Goal: Information Seeking & Learning: Learn about a topic

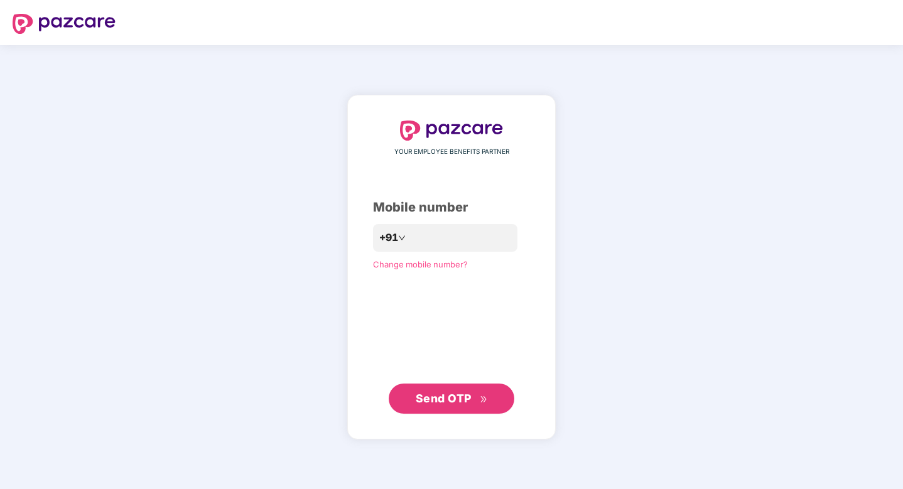
click at [424, 404] on span "Send OTP" at bounding box center [444, 398] width 56 height 13
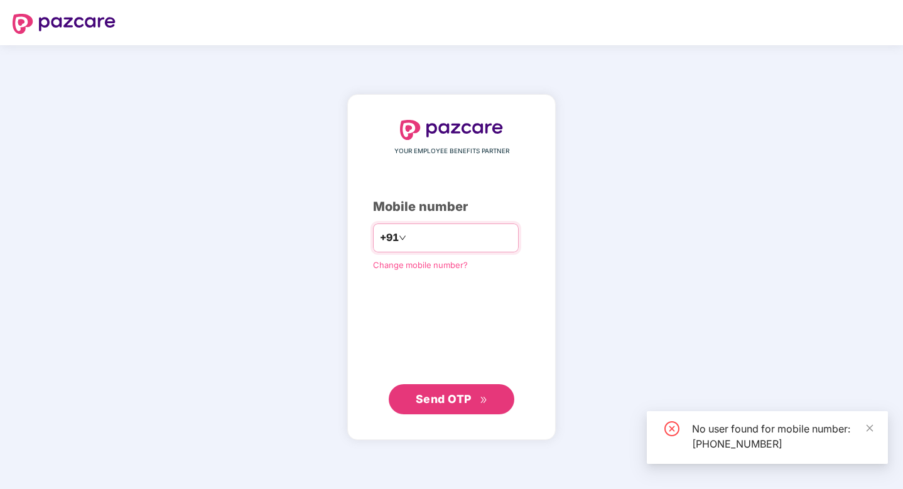
drag, startPoint x: 481, startPoint y: 240, endPoint x: 392, endPoint y: 240, distance: 89.8
click at [392, 240] on div "**********" at bounding box center [446, 237] width 146 height 29
click at [479, 237] on input "**********" at bounding box center [460, 238] width 103 height 20
type input "*"
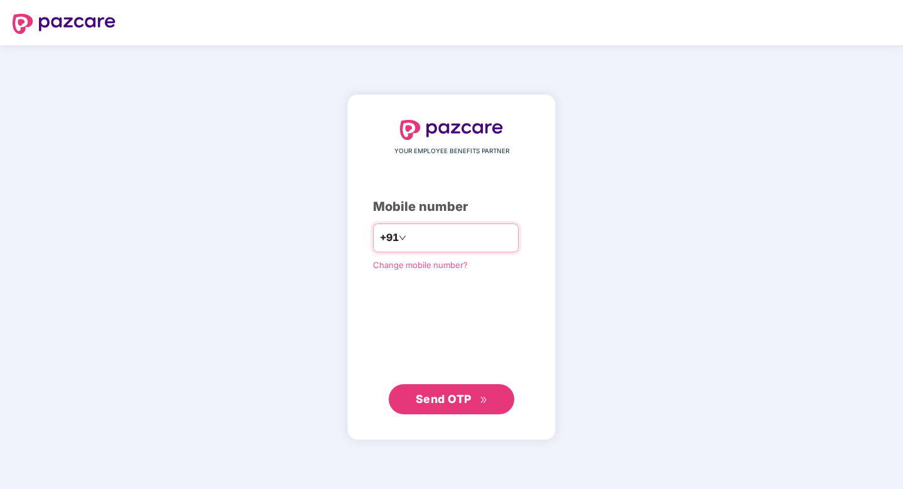
type input "**********"
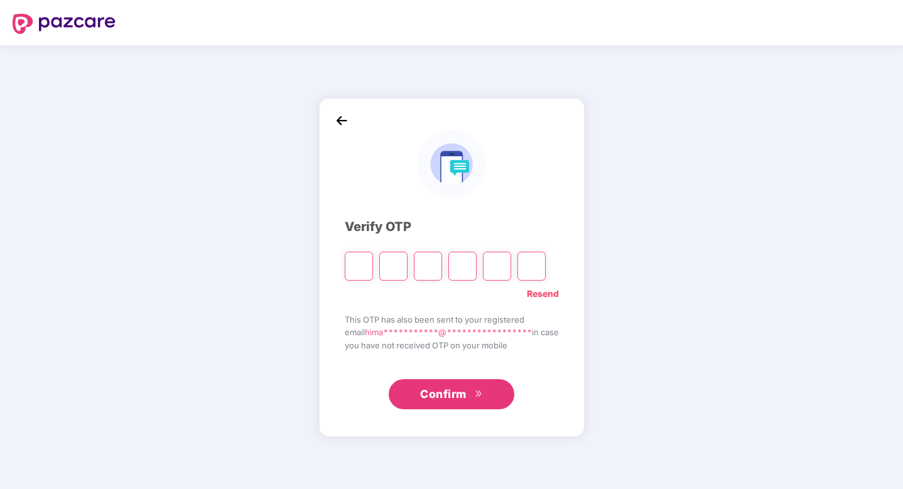
type input "*"
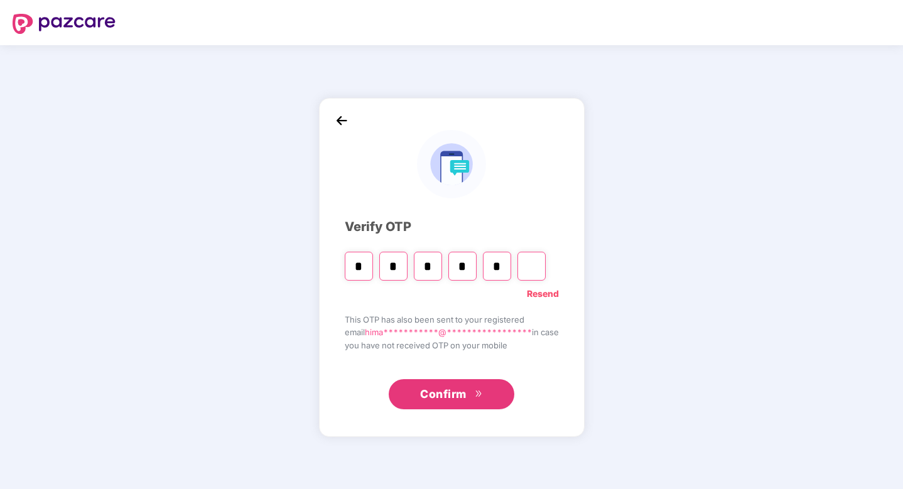
type input "*"
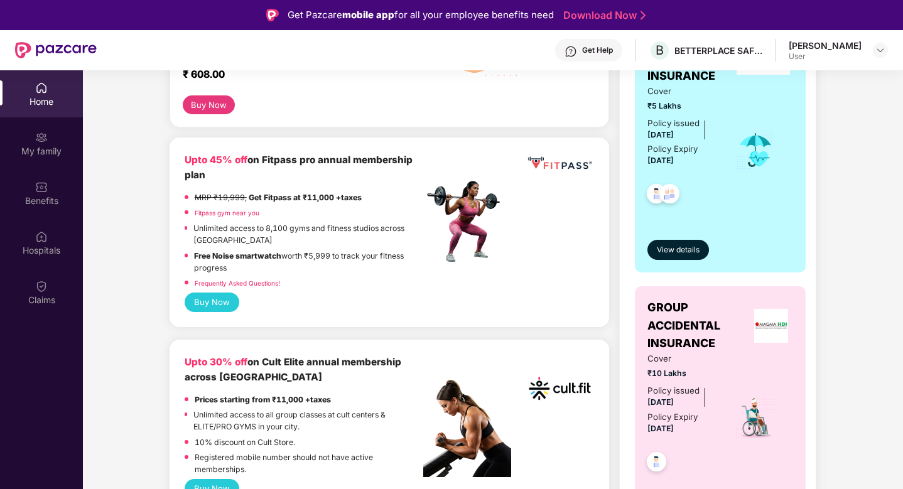
scroll to position [266, 0]
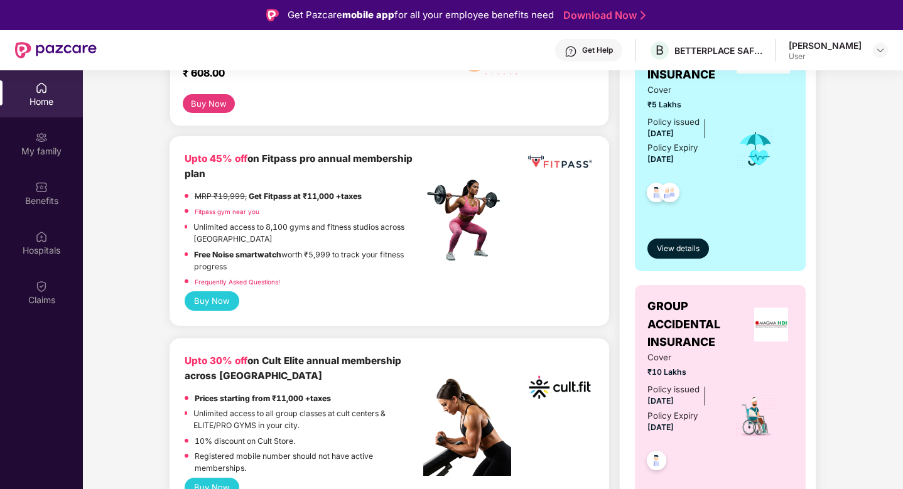
click at [489, 198] on div at bounding box center [467, 182] width 88 height 63
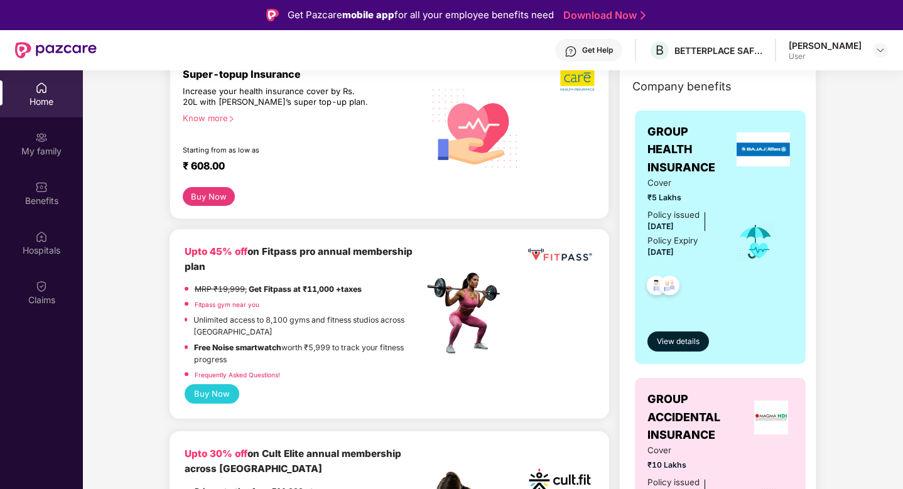
scroll to position [186, 0]
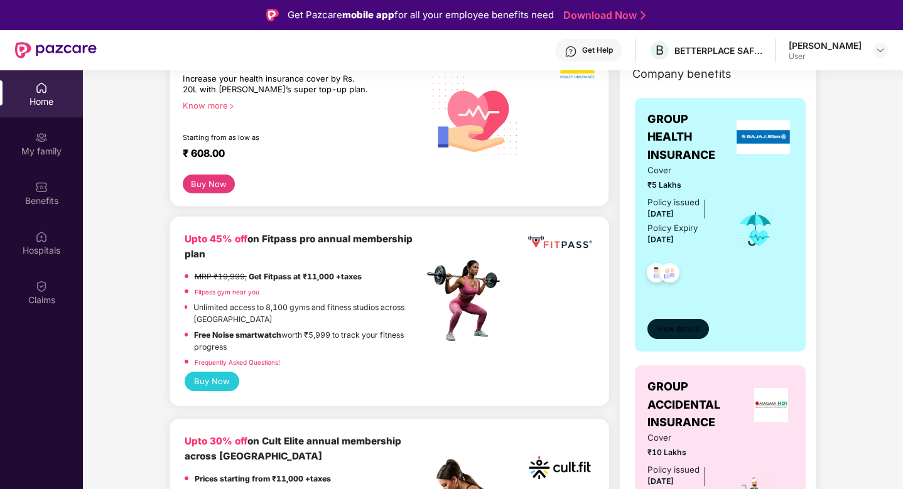
click at [684, 328] on span "View details" at bounding box center [678, 329] width 43 height 12
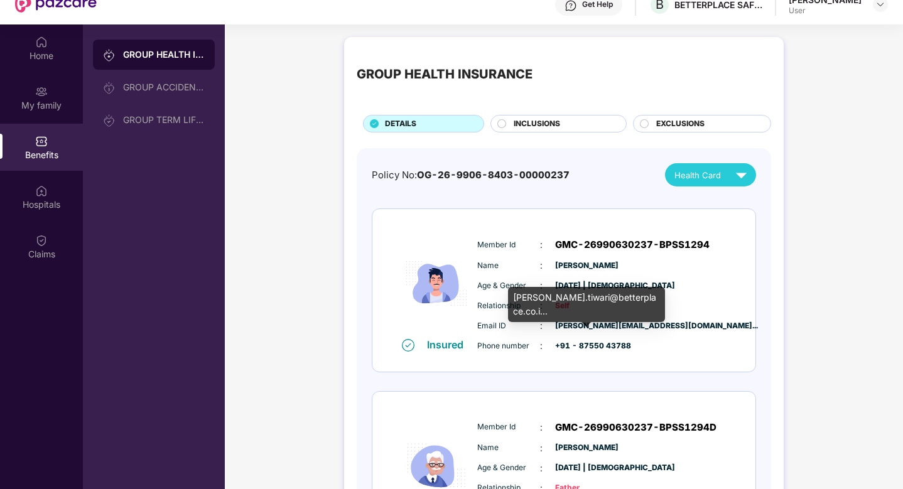
scroll to position [0, 0]
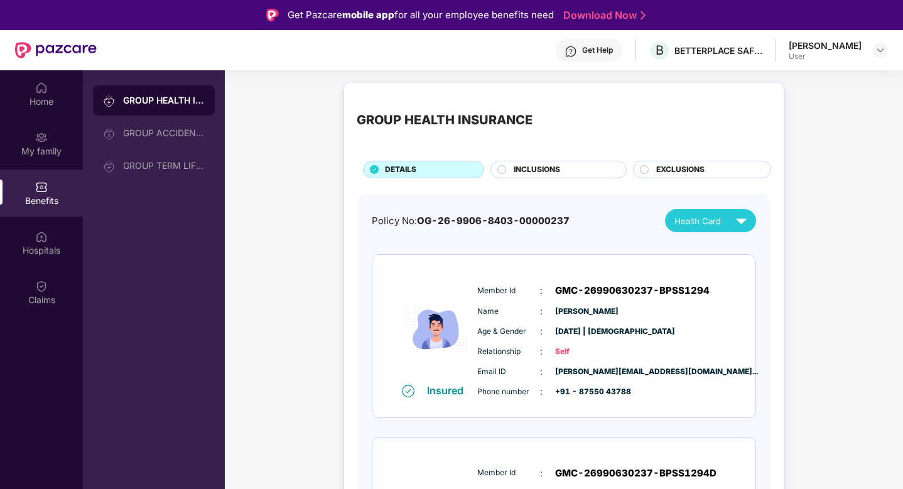
click at [583, 168] on div "INCLUSIONS" at bounding box center [563, 171] width 112 height 14
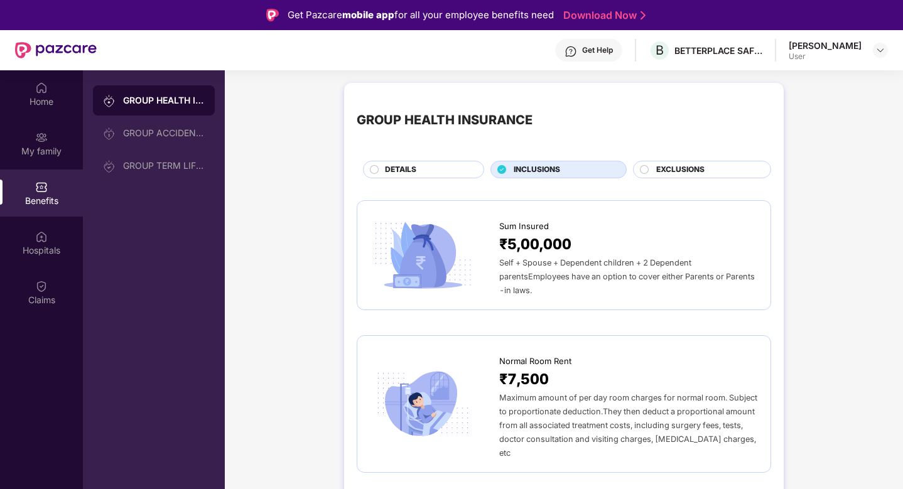
click at [675, 163] on div "EXCLUSIONS" at bounding box center [702, 170] width 138 height 18
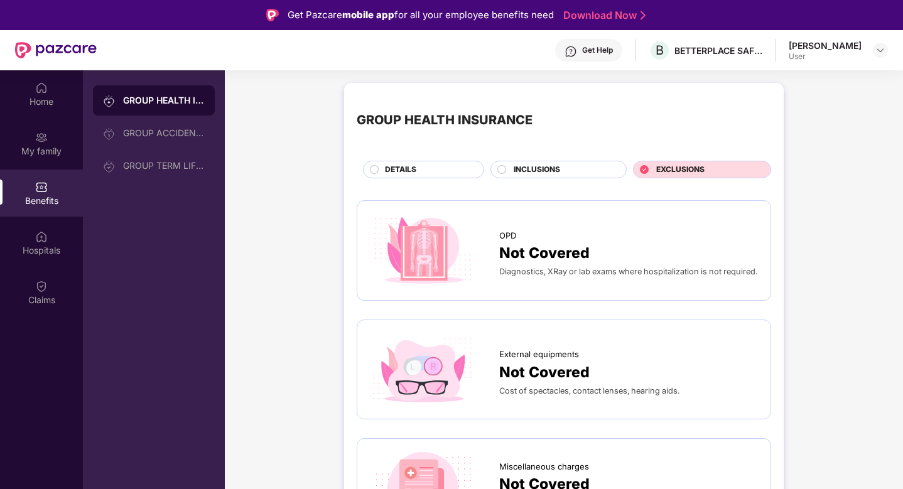
click at [423, 171] on div "DETAILS" at bounding box center [428, 171] width 99 height 14
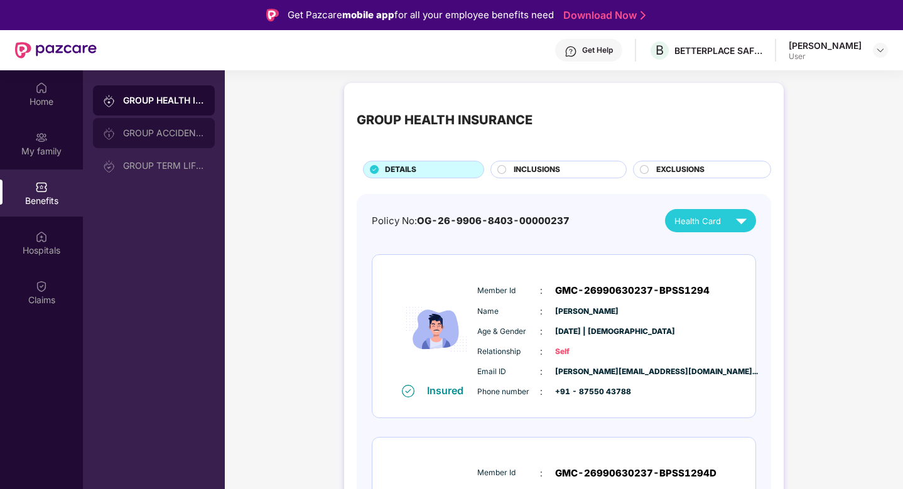
click at [177, 140] on div "GROUP ACCIDENTAL INSURANCE" at bounding box center [154, 133] width 122 height 30
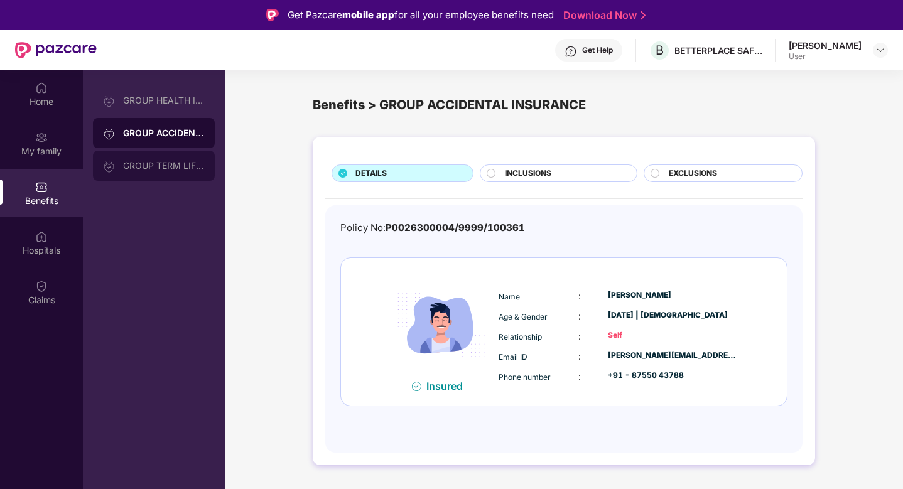
click at [183, 156] on div "GROUP TERM LIFE INSURANCE" at bounding box center [154, 166] width 122 height 30
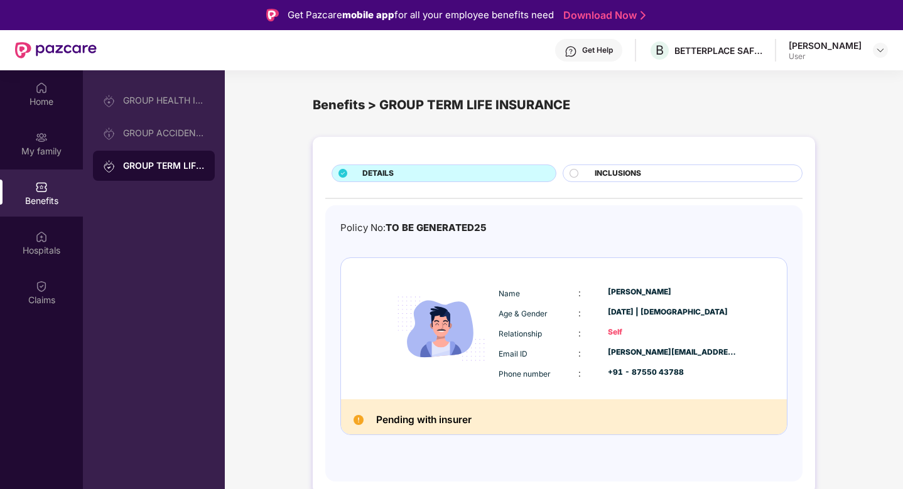
click at [593, 178] on div "INCLUSIONS" at bounding box center [691, 175] width 207 height 14
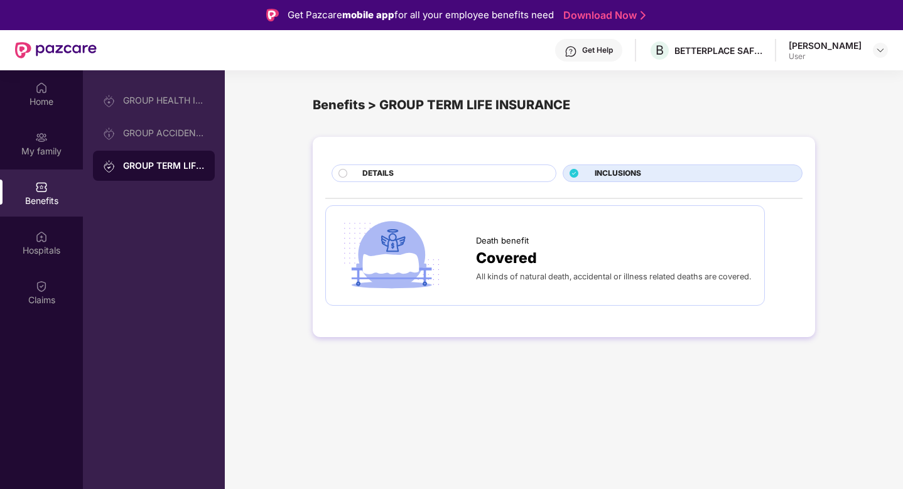
click at [429, 174] on div "DETAILS" at bounding box center [452, 175] width 193 height 14
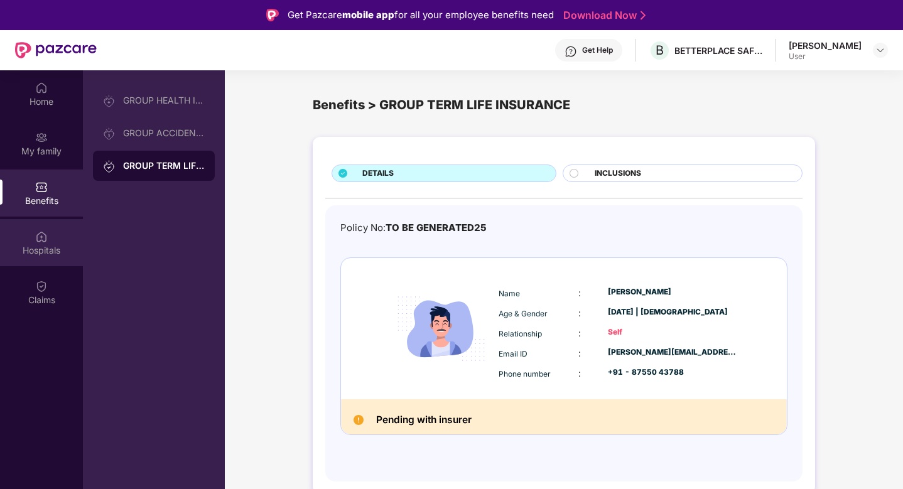
click at [52, 253] on div "Hospitals" at bounding box center [41, 250] width 83 height 13
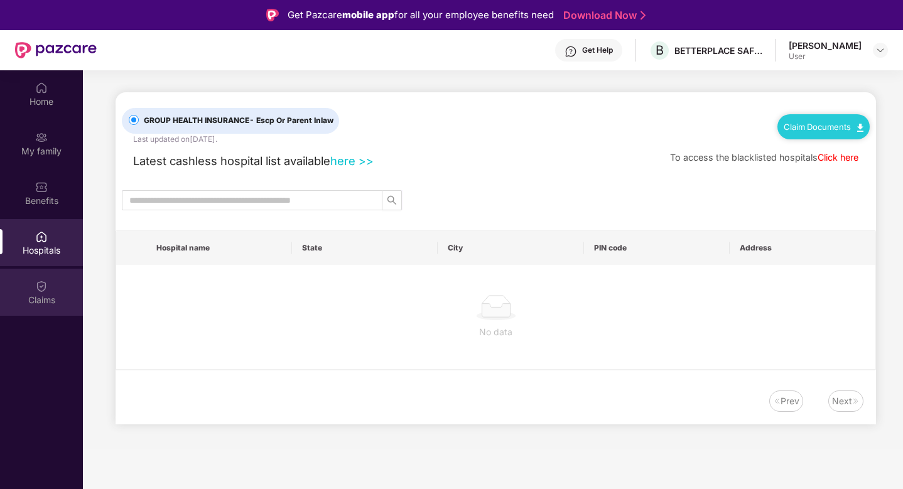
click at [43, 294] on div "Claims" at bounding box center [41, 300] width 83 height 13
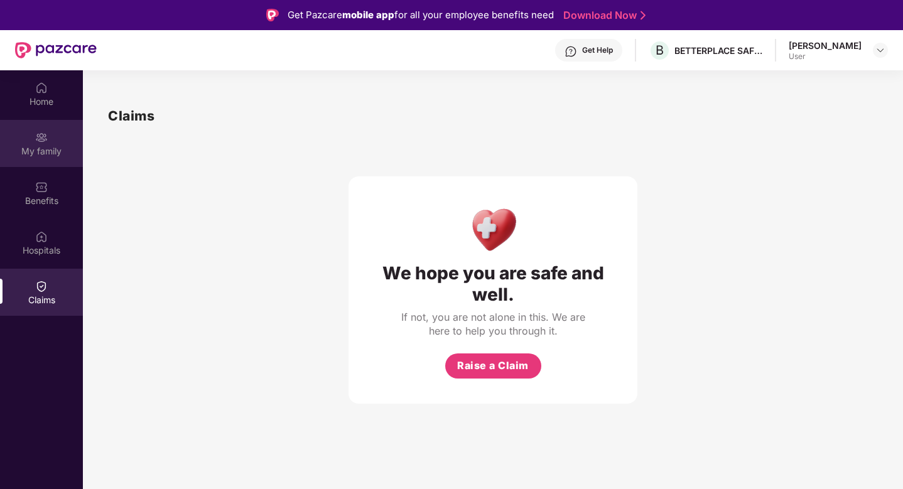
click at [43, 139] on img at bounding box center [41, 137] width 13 height 13
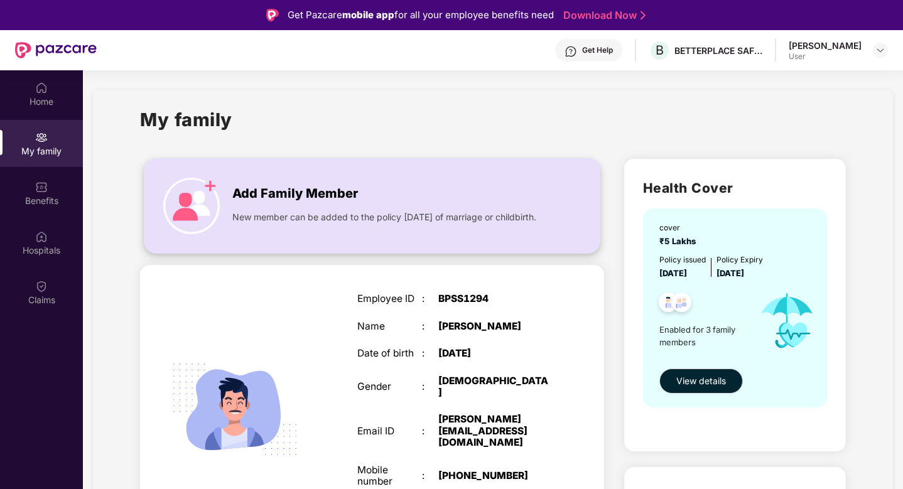
click at [350, 159] on div "Add Family Member New member can be added to the policy within 30 days of marri…" at bounding box center [372, 205] width 456 height 95
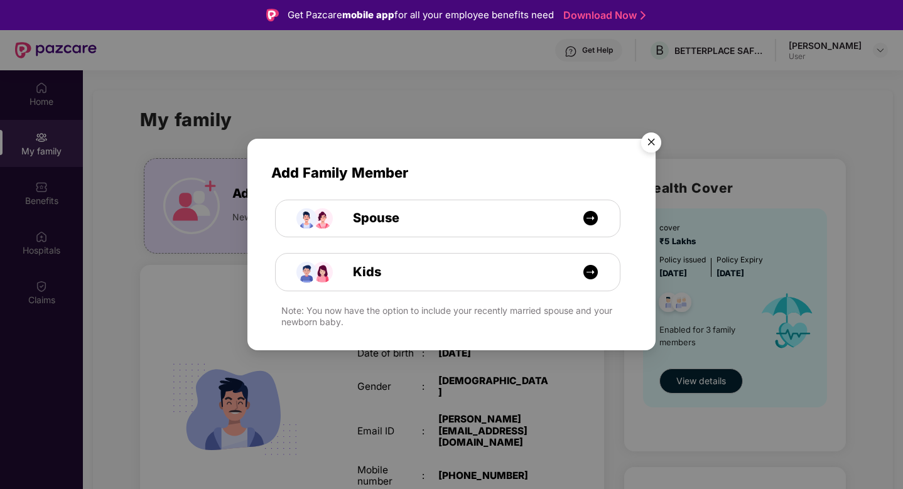
click at [655, 141] on img "Close" at bounding box center [650, 144] width 35 height 35
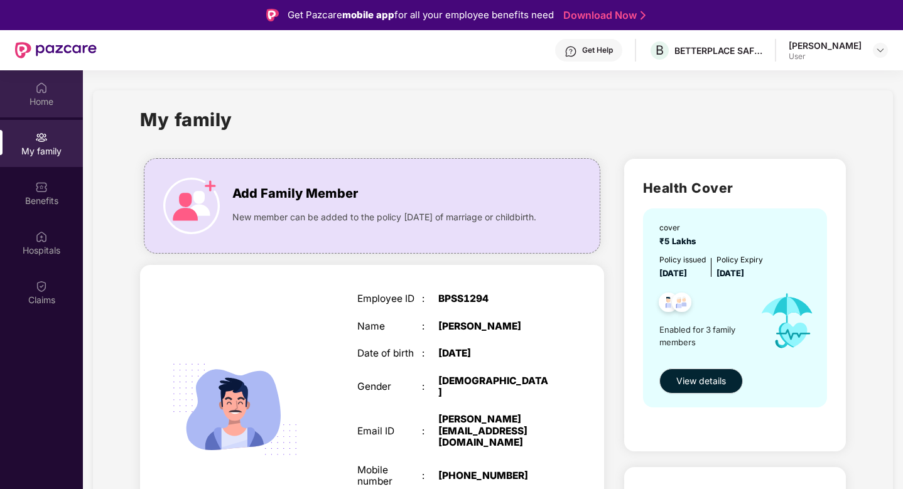
click at [46, 95] on div "Home" at bounding box center [41, 101] width 83 height 13
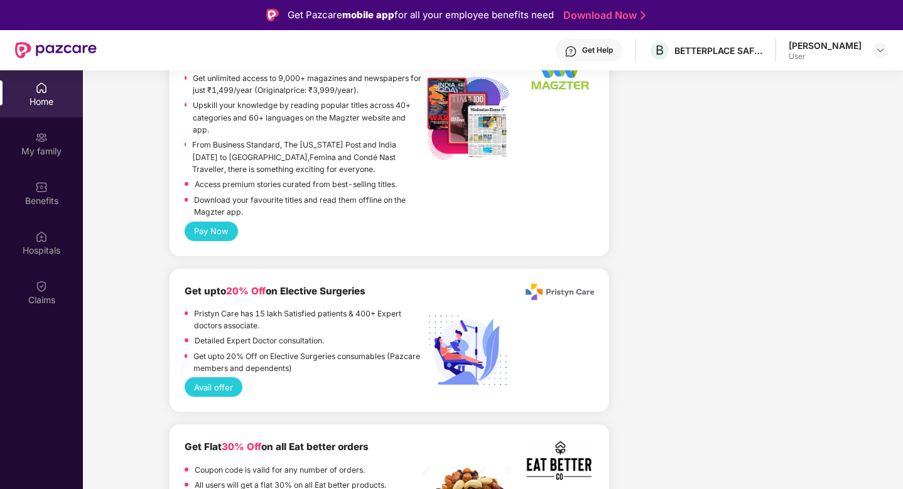
scroll to position [2562, 0]
